Goal: Answer question/provide support: Share knowledge or assist other users

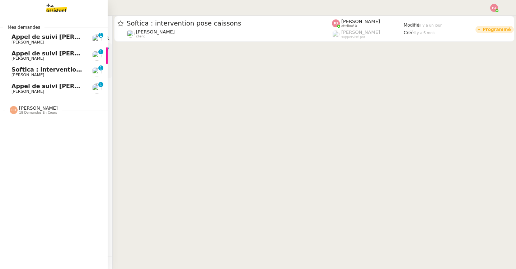
click at [17, 73] on span "[PERSON_NAME]" at bounding box center [27, 75] width 33 height 5
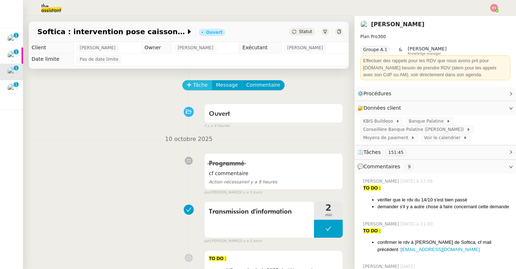
click at [204, 87] on span "Tâche" at bounding box center [200, 85] width 15 height 8
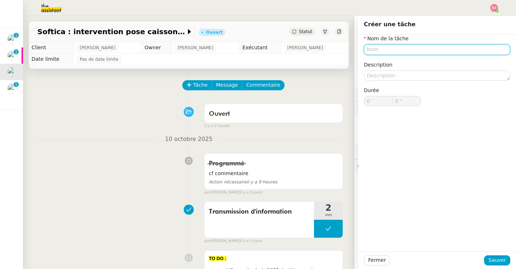
click at [392, 48] on input "text" at bounding box center [437, 49] width 147 height 10
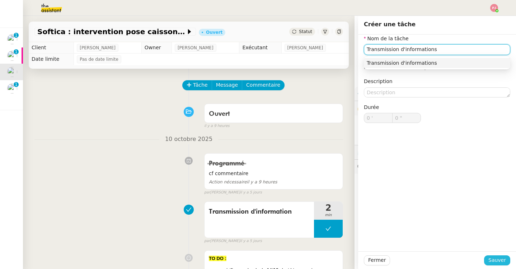
type input "Transmission d'informations"
click at [506, 264] on button "Sauver" at bounding box center [497, 260] width 26 height 10
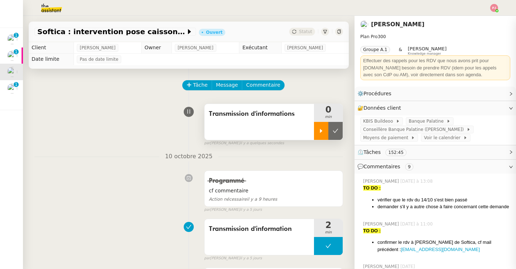
click at [328, 134] on div at bounding box center [321, 131] width 14 height 18
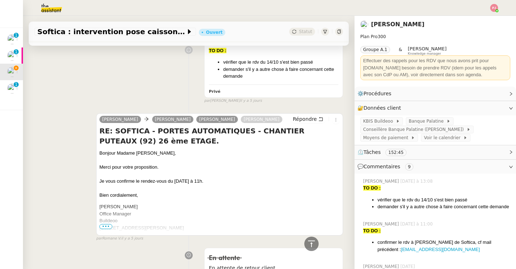
scroll to position [228, 0]
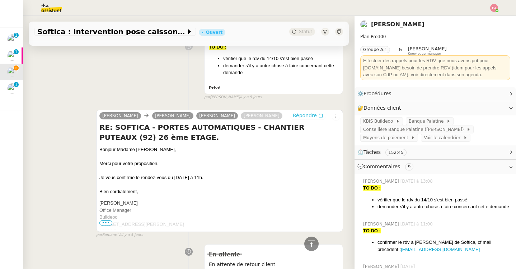
click at [310, 115] on span "Répondre" at bounding box center [305, 115] width 24 height 7
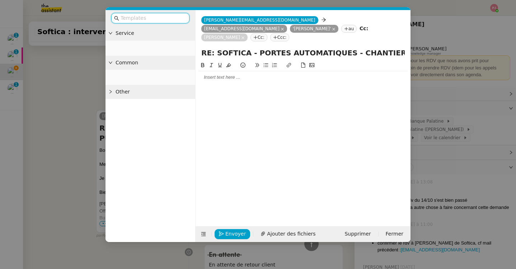
scroll to position [293, 0]
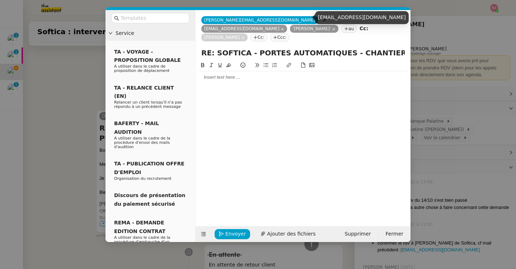
click at [284, 27] on icon at bounding box center [283, 29] width 4 height 4
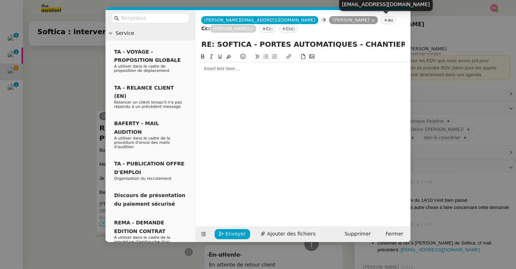
click at [254, 27] on icon at bounding box center [252, 29] width 4 height 4
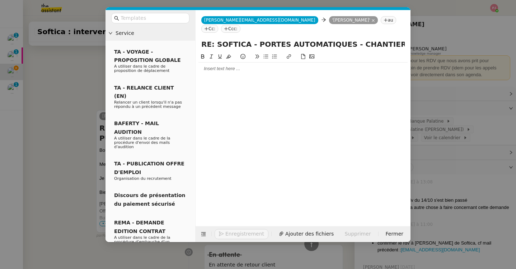
click at [256, 66] on div at bounding box center [303, 133] width 209 height 162
click at [251, 65] on div at bounding box center [303, 68] width 209 height 6
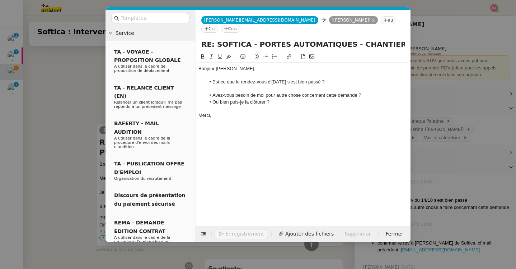
scroll to position [368, 0]
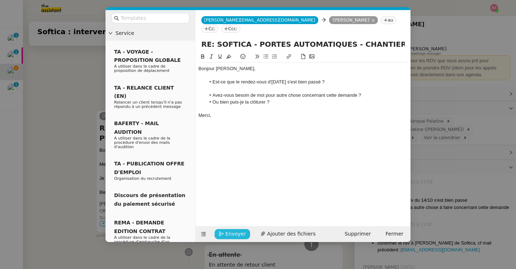
click at [236, 235] on span "Envoyer" at bounding box center [236, 233] width 20 height 8
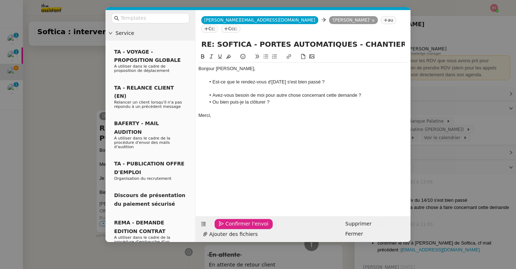
click at [236, 228] on span "Confirmer l'envoi" at bounding box center [247, 223] width 43 height 8
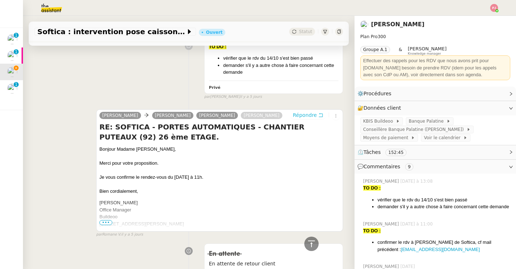
scroll to position [367, 0]
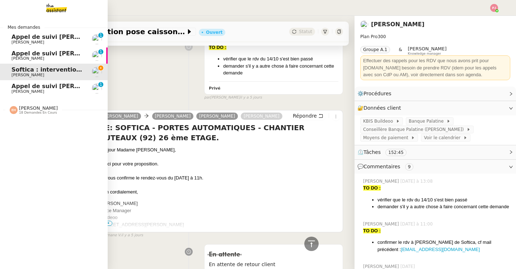
click at [14, 91] on span "[PERSON_NAME]" at bounding box center [27, 91] width 33 height 5
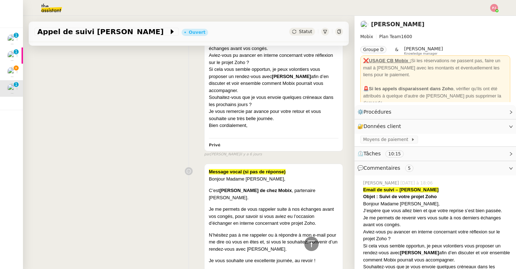
scroll to position [228, 0]
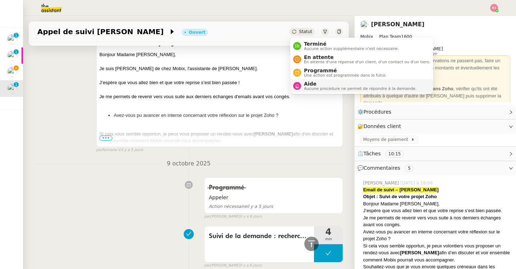
click at [307, 87] on span "Aucune procédure ne permet de répondre à la demande." at bounding box center [360, 89] width 113 height 4
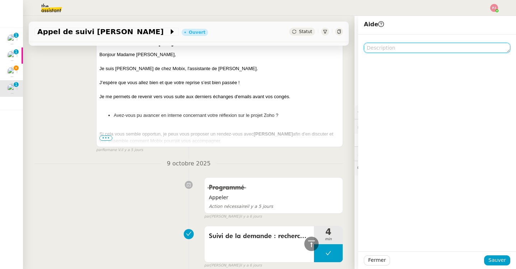
click at [379, 47] on textarea at bounding box center [437, 48] width 147 height 10
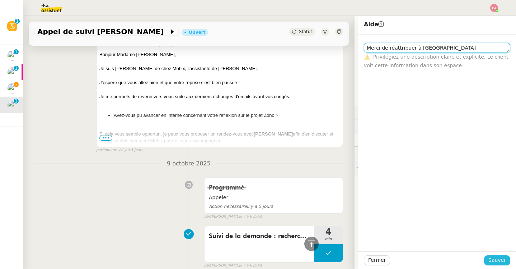
type textarea "Merci de réattribuer à [GEOGRAPHIC_DATA]"
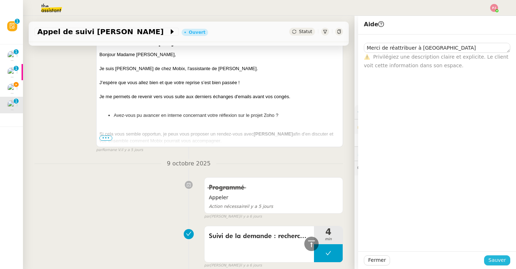
click at [492, 261] on span "Sauver" at bounding box center [498, 260] width 18 height 8
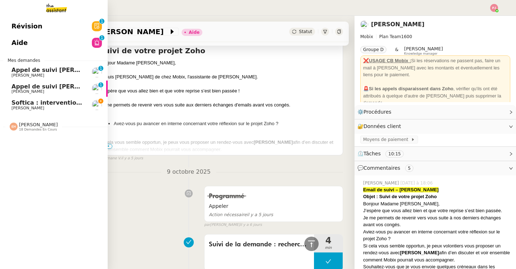
click at [29, 85] on span "Appel de suivi [PERSON_NAME] - TEAMRESA" at bounding box center [82, 86] width 143 height 7
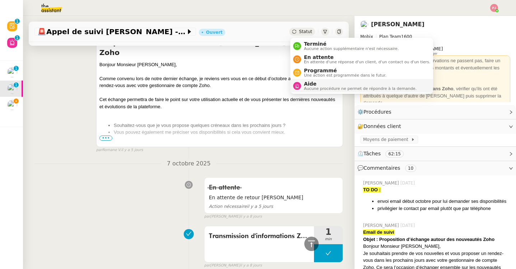
click at [318, 87] on span "Aucune procédure ne permet de répondre à la demande." at bounding box center [360, 89] width 113 height 4
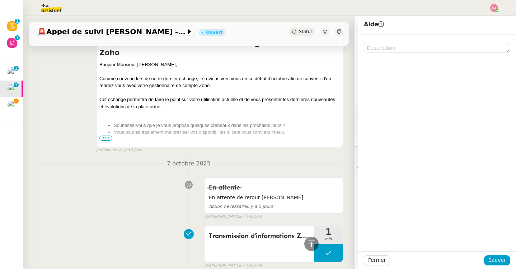
click at [402, 53] on div at bounding box center [437, 142] width 158 height 217
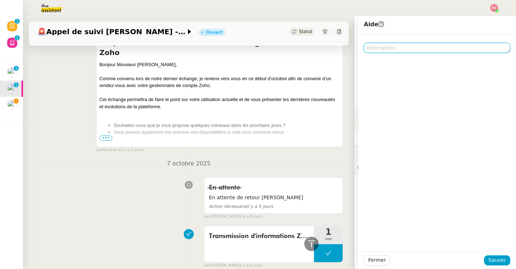
click at [402, 49] on textarea at bounding box center [437, 48] width 147 height 10
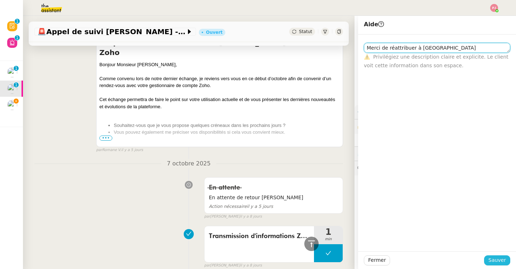
type textarea "Merci de réattribuer à [GEOGRAPHIC_DATA]"
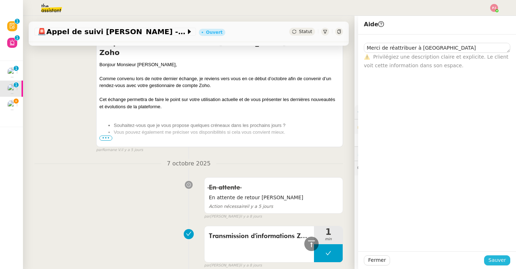
click at [492, 256] on span "Sauver" at bounding box center [498, 260] width 18 height 8
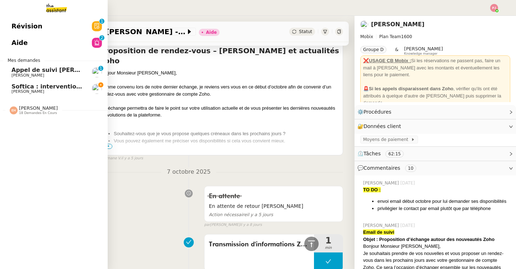
click at [44, 77] on span "[PERSON_NAME]" at bounding box center [47, 75] width 73 height 4
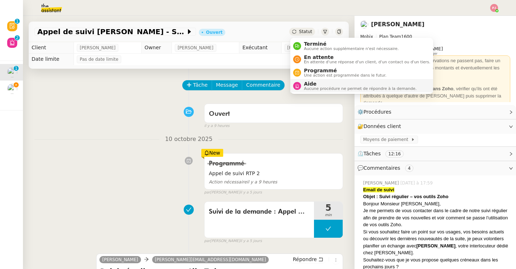
click at [313, 88] on span "Aucune procédure ne permet de répondre à la demande." at bounding box center [360, 89] width 113 height 4
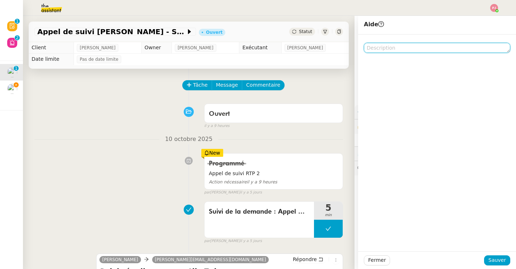
click at [414, 51] on textarea at bounding box center [437, 48] width 147 height 10
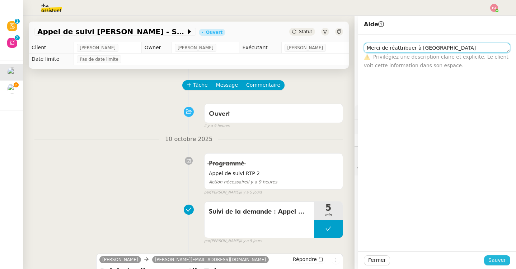
type textarea "Merci de réattribuer à [GEOGRAPHIC_DATA]"
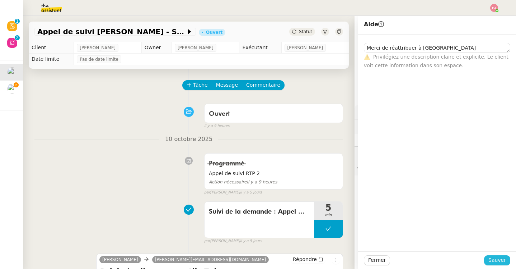
click at [495, 260] on span "Sauver" at bounding box center [498, 260] width 18 height 8
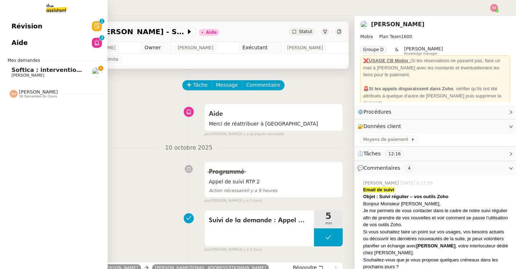
click at [8, 73] on link "Softica : intervention pose caissons [PERSON_NAME]" at bounding box center [54, 72] width 108 height 17
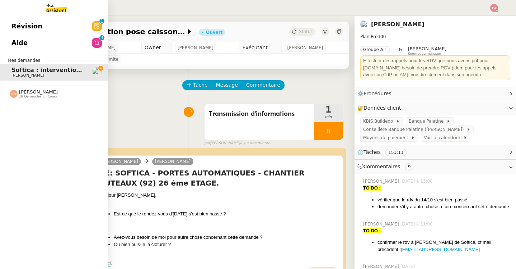
click at [62, 96] on span "[PERSON_NAME] 18 demandes en cours" at bounding box center [33, 93] width 57 height 9
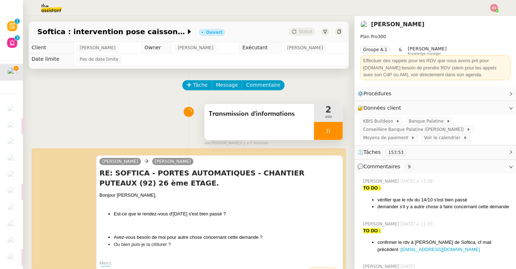
click at [333, 128] on div at bounding box center [328, 131] width 29 height 18
click at [339, 128] on button at bounding box center [336, 131] width 14 height 18
